Goal: Task Accomplishment & Management: Use online tool/utility

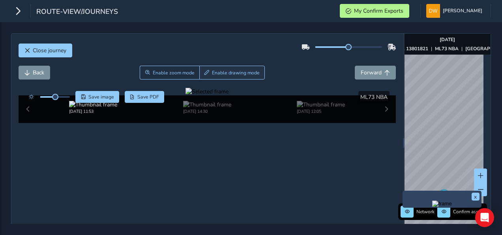
scroll to position [4, 0]
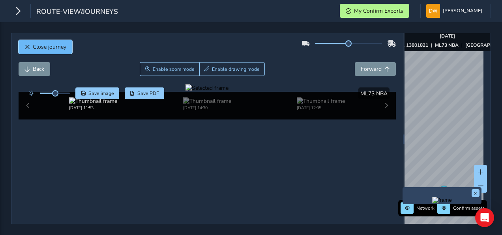
click at [65, 40] on button "Close journey" at bounding box center [46, 47] width 54 height 14
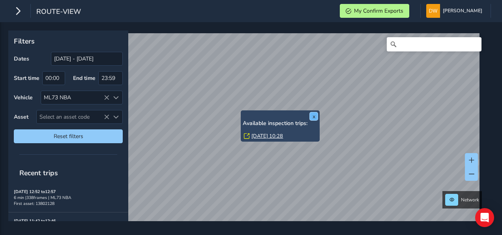
click at [311, 117] on button "x" at bounding box center [314, 116] width 8 height 8
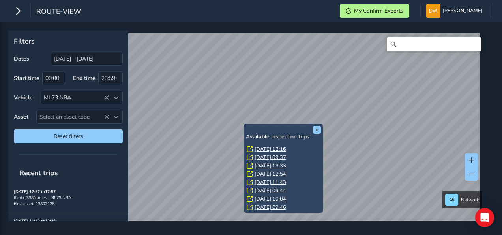
click at [261, 150] on link "[DATE] 12:16" at bounding box center [271, 148] width 32 height 7
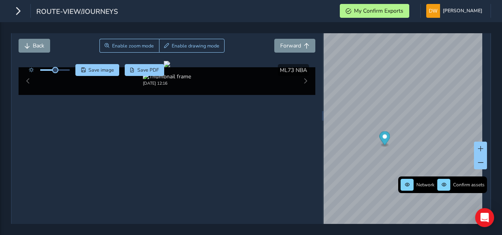
scroll to position [39, 0]
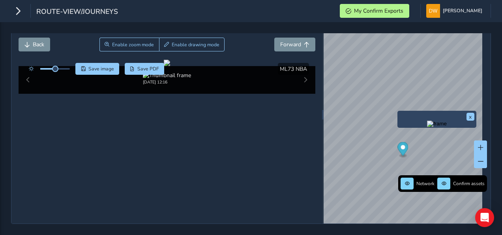
click at [427, 120] on img "Preview frame" at bounding box center [437, 123] width 20 height 6
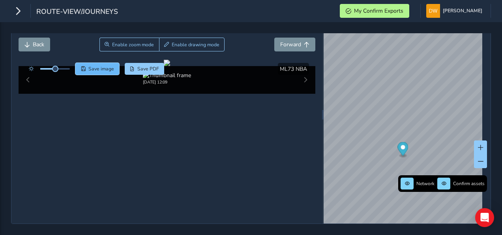
click at [107, 63] on button "Save image" at bounding box center [97, 69] width 44 height 12
click at [455, 11] on span "[PERSON_NAME]" at bounding box center [462, 11] width 39 height 14
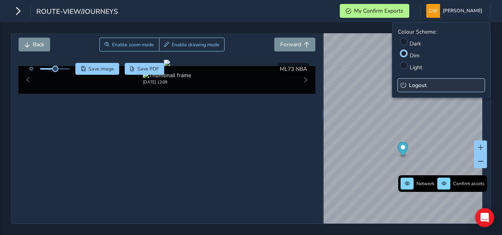
click at [425, 81] on span "Logout" at bounding box center [418, 85] width 18 height 8
